Goal: Task Accomplishment & Management: Manage account settings

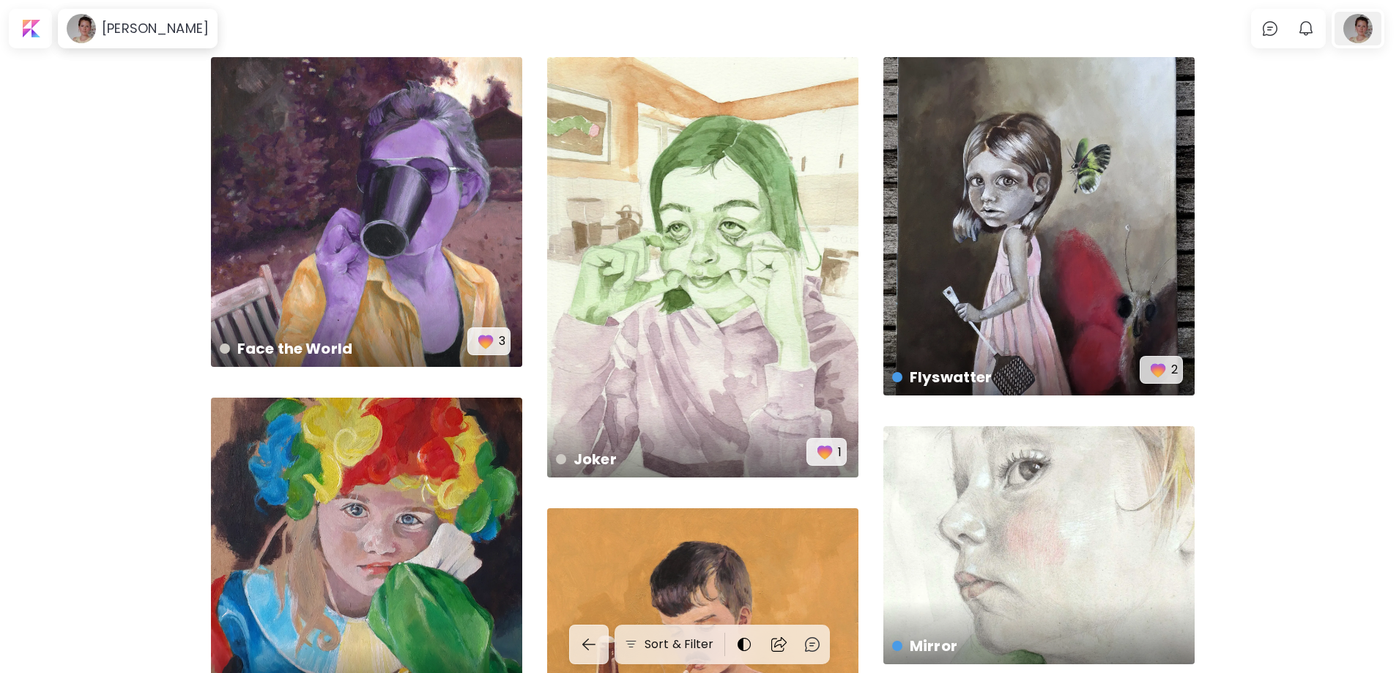
click at [1372, 34] on div at bounding box center [1358, 29] width 47 height 34
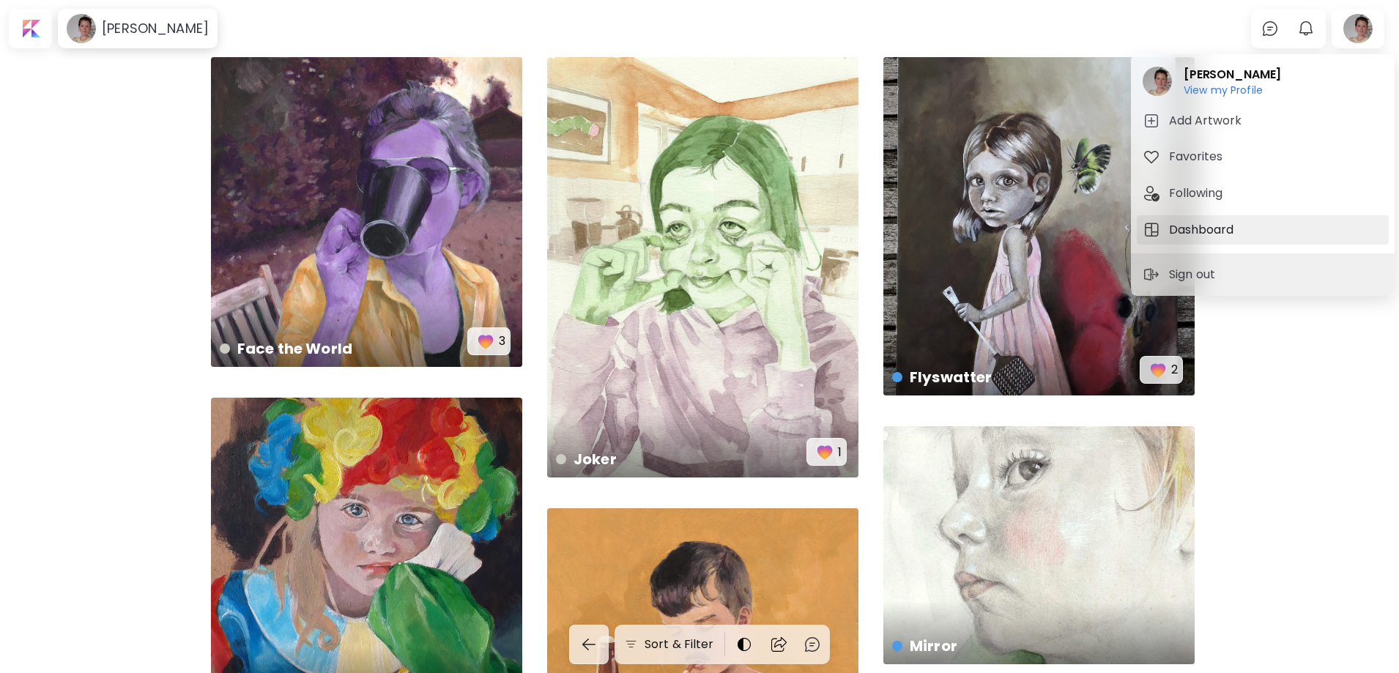
click at [1191, 225] on h5 "Dashboard" at bounding box center [1203, 230] width 69 height 18
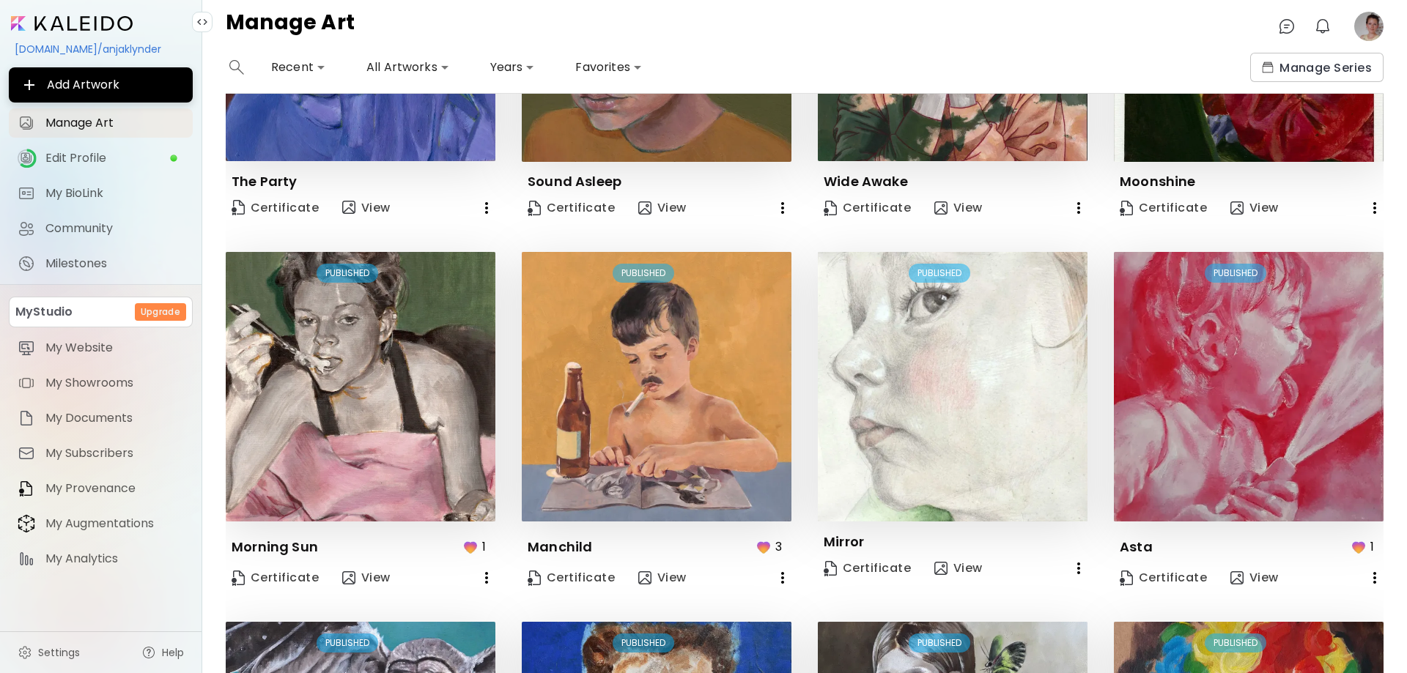
scroll to position [147, 0]
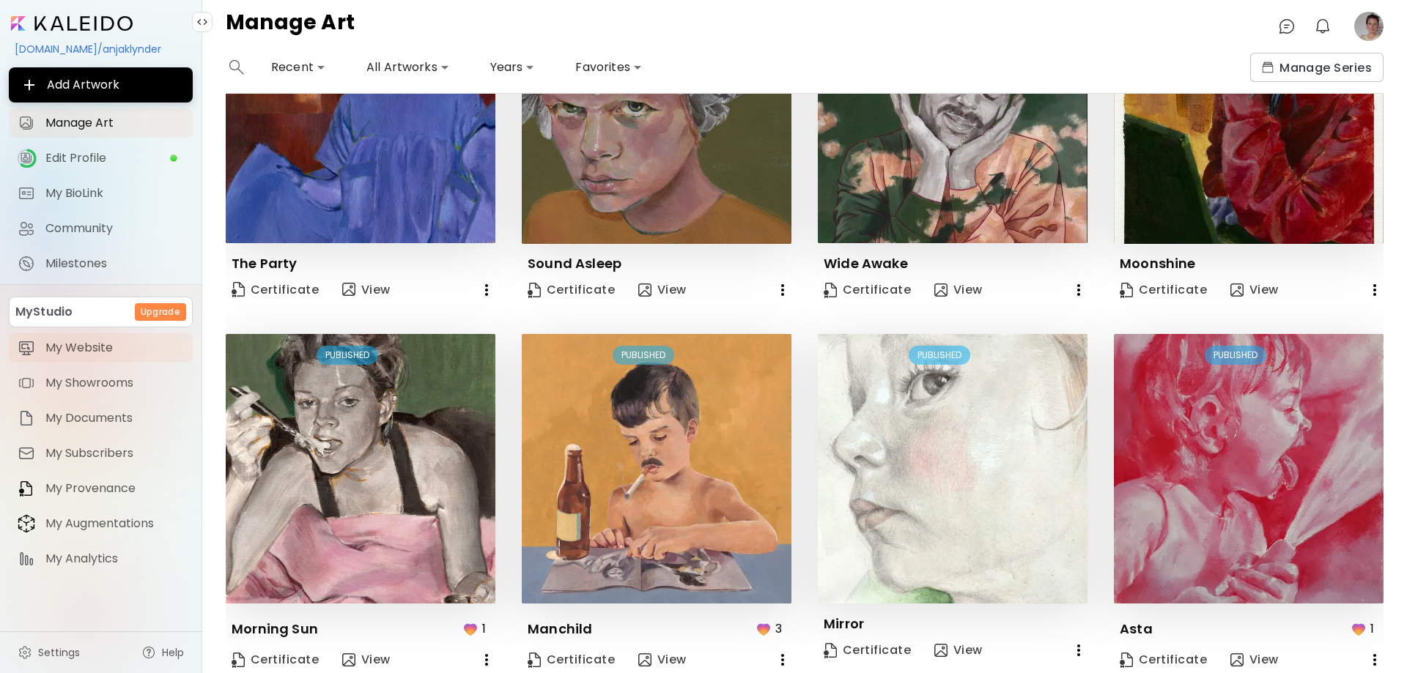
click at [62, 348] on span "My Website" at bounding box center [114, 348] width 138 height 15
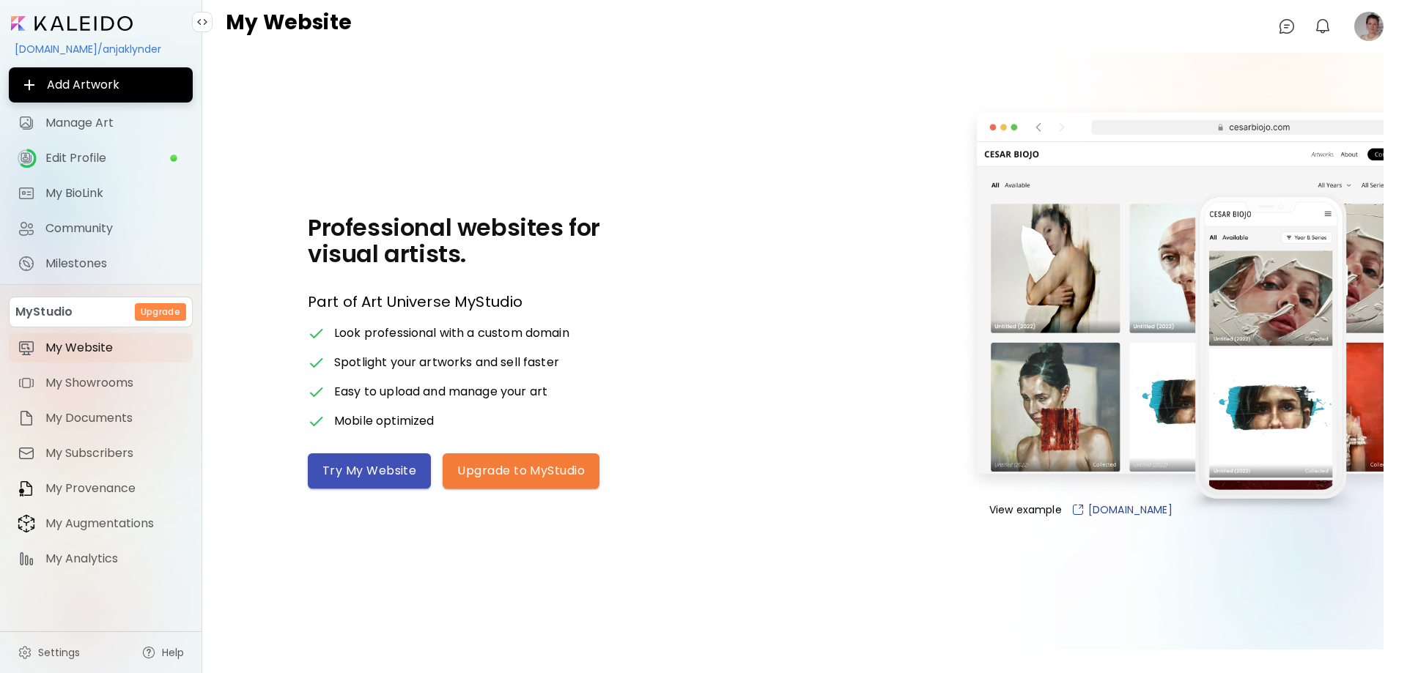
click at [372, 471] on span "Try My Website" at bounding box center [369, 470] width 94 height 15
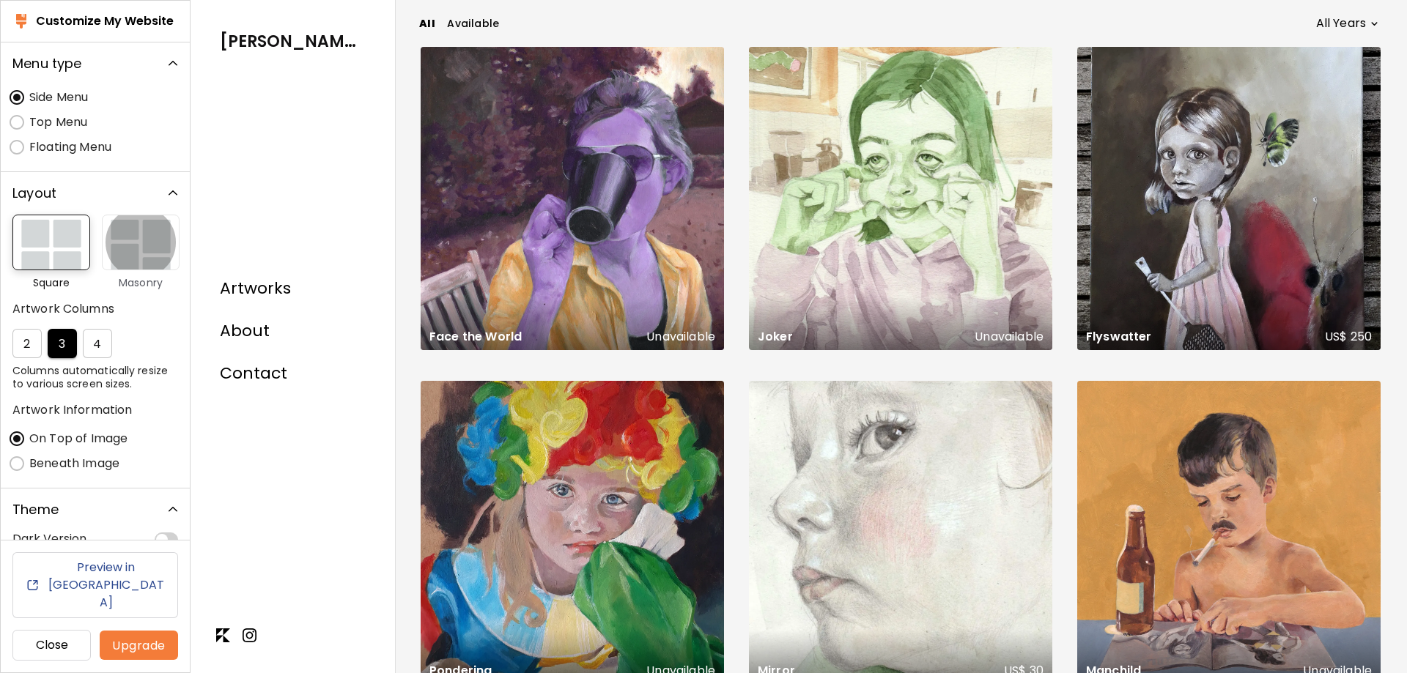
click at [147, 239] on img "button" at bounding box center [141, 243] width 78 height 56
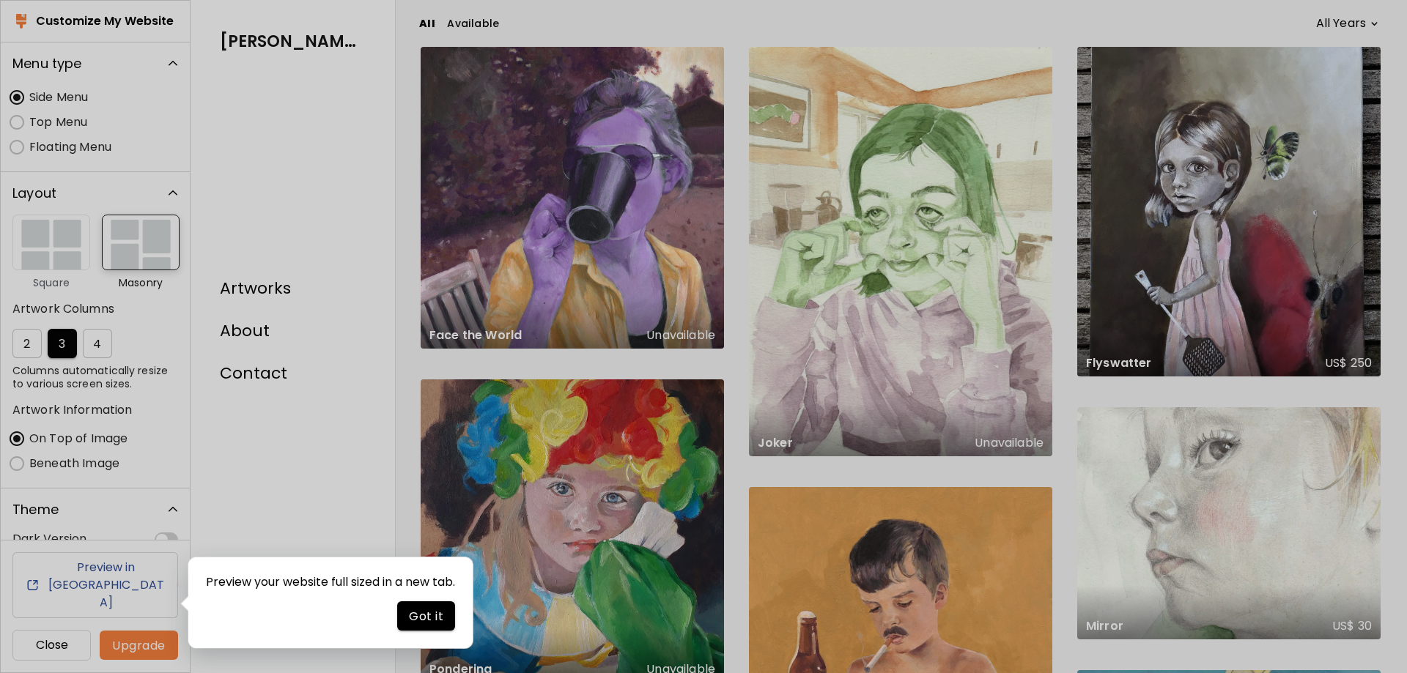
click at [443, 618] on span "Got it" at bounding box center [426, 616] width 34 height 15
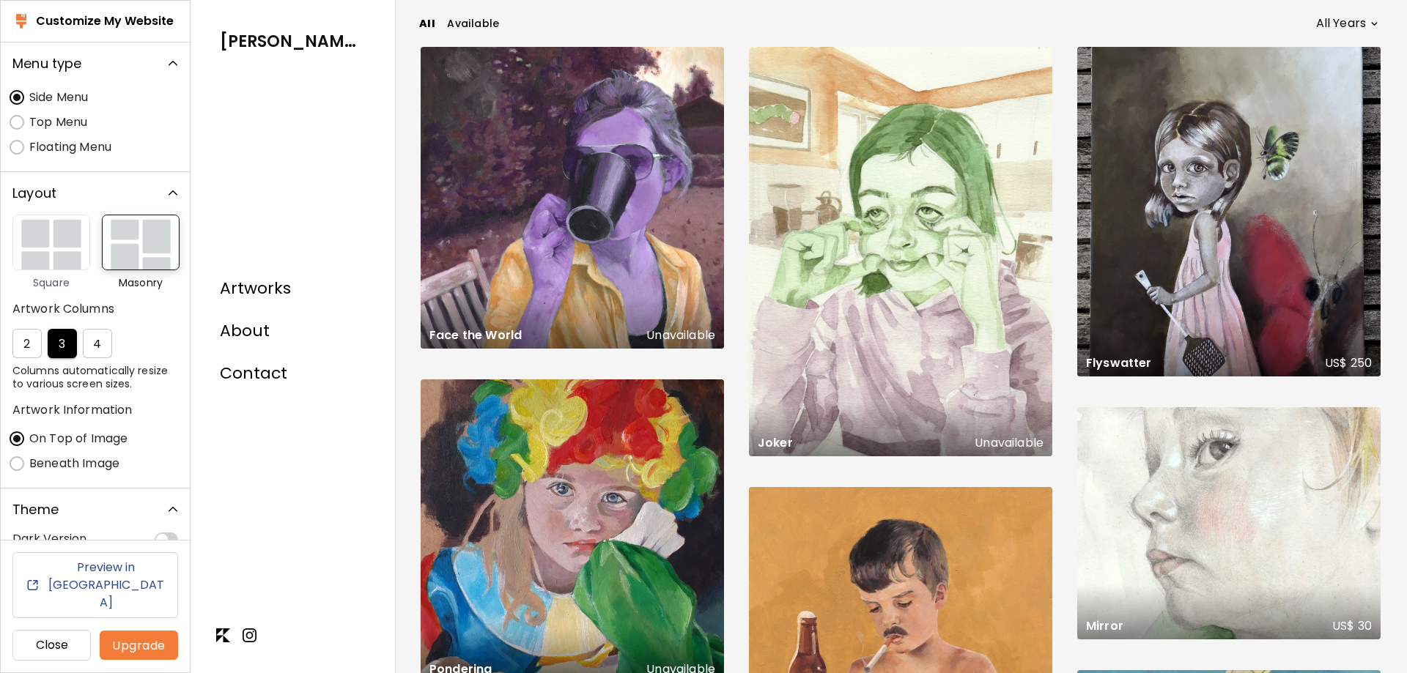
click at [458, 18] on span "Available" at bounding box center [473, 23] width 53 height 15
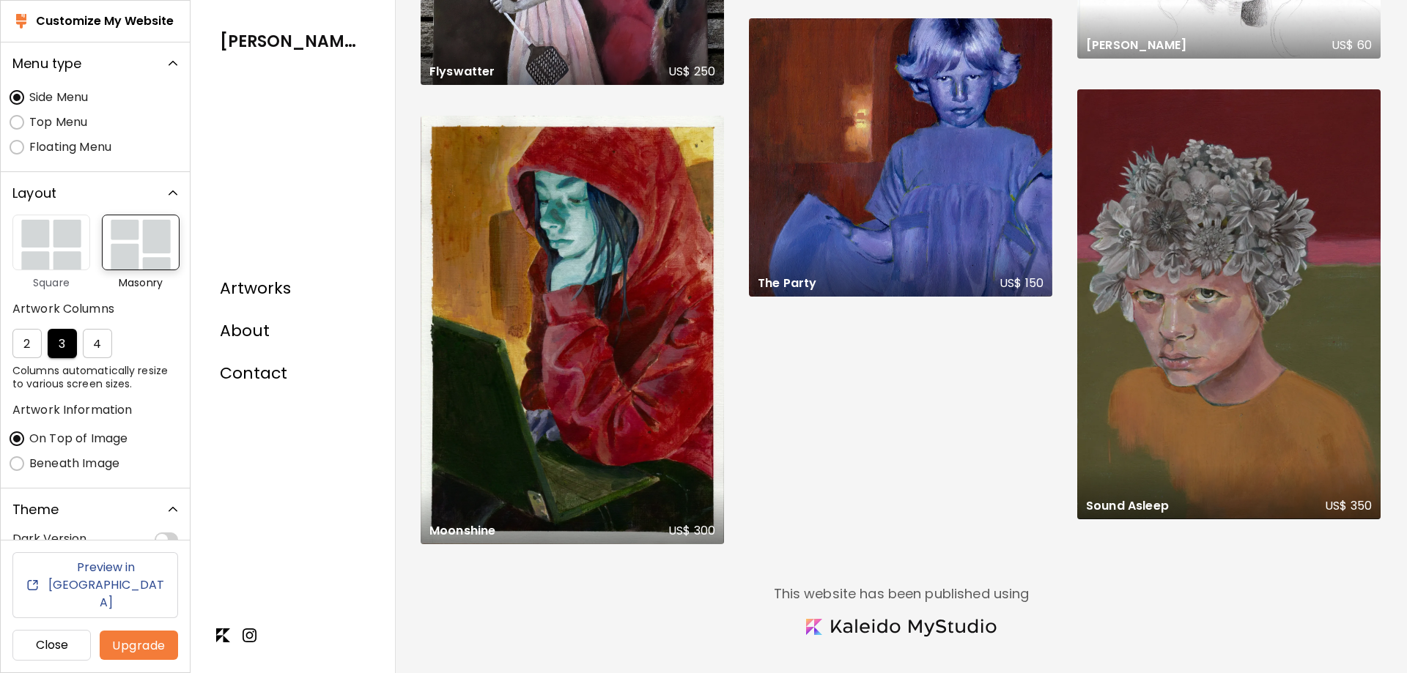
scroll to position [292, 0]
